Goal: Task Accomplishment & Management: Complete application form

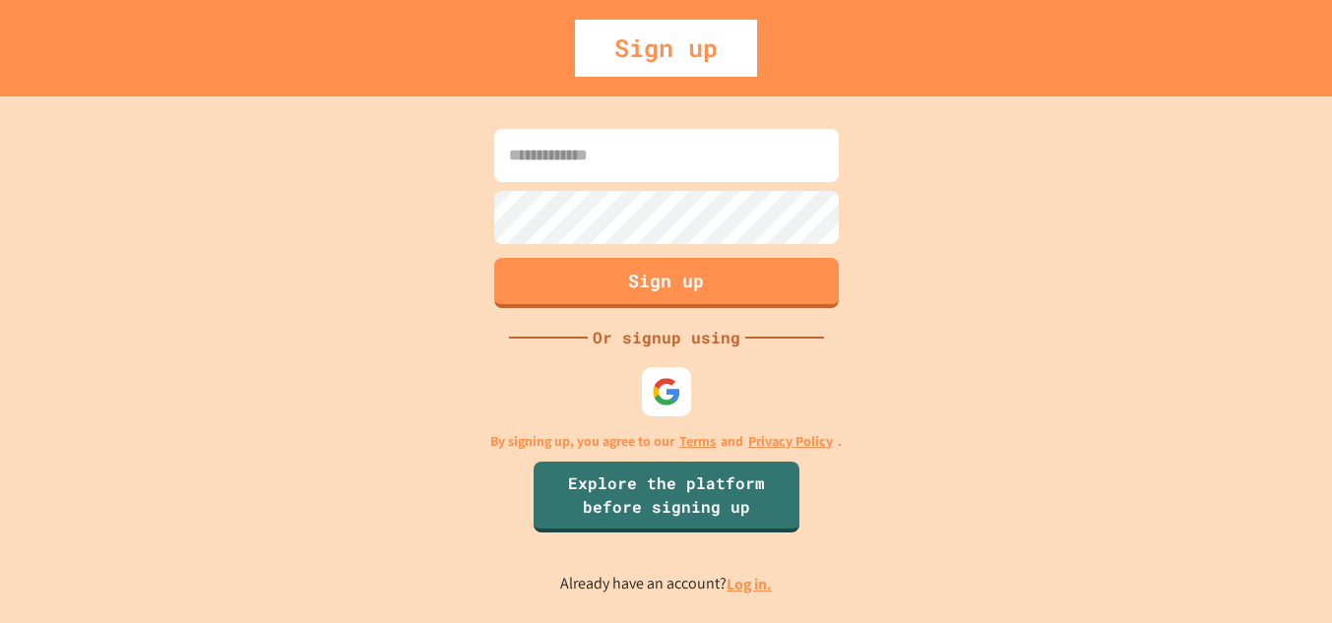
click at [658, 161] on input at bounding box center [666, 155] width 344 height 53
click at [653, 382] on img at bounding box center [666, 391] width 32 height 32
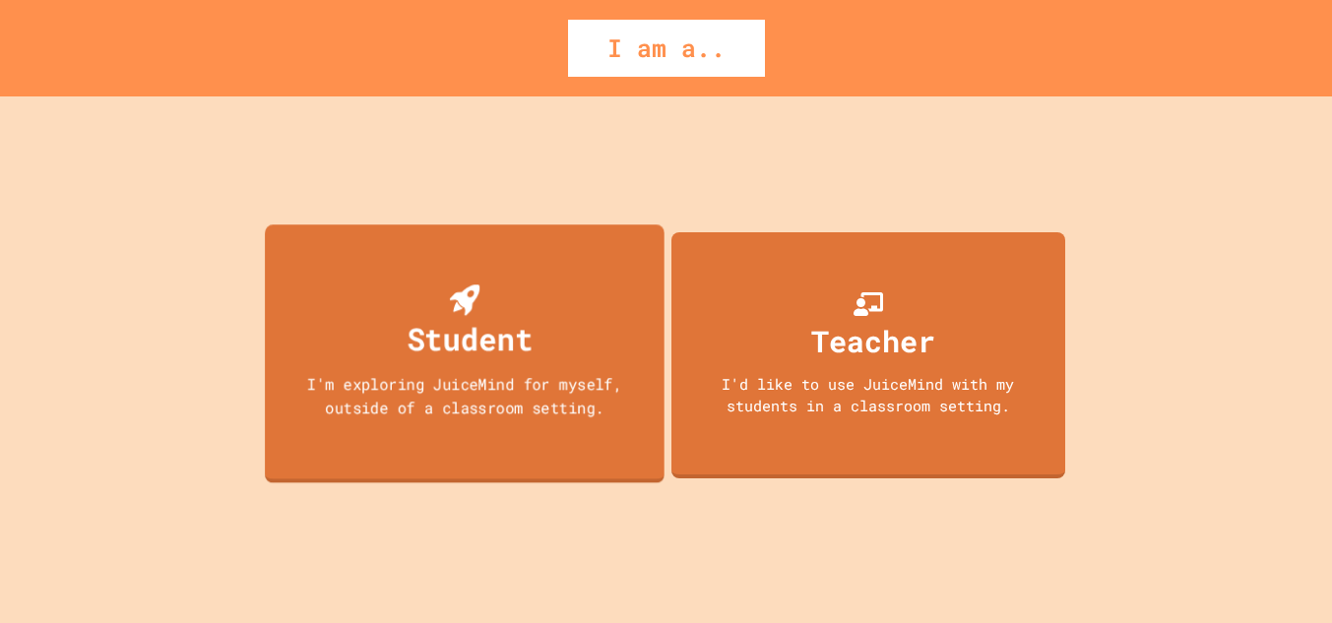
click at [529, 425] on div "Student I'm exploring JuiceMind for myself, outside of a classroom setting." at bounding box center [465, 353] width 400 height 259
